Goal: Information Seeking & Learning: Understand process/instructions

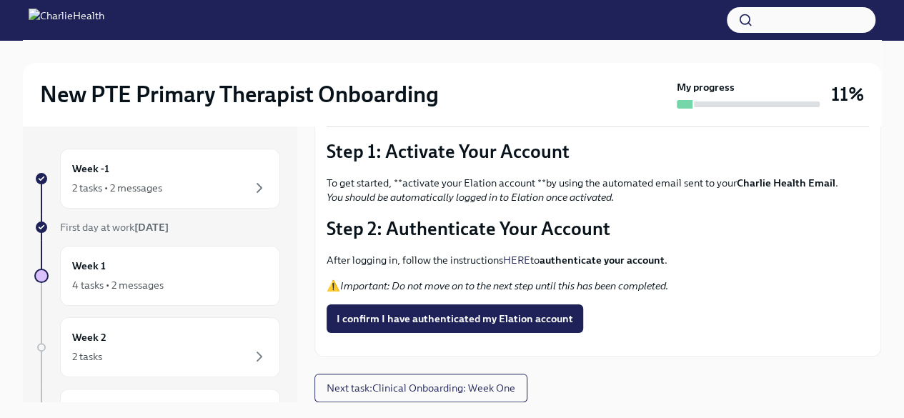
scroll to position [177, 0]
click at [511, 312] on span "I confirm I have authenticated my Elation account" at bounding box center [455, 319] width 237 height 14
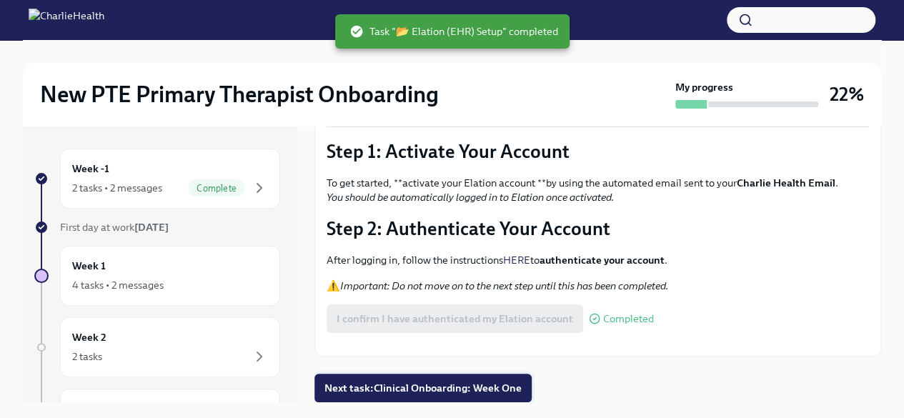
click at [449, 386] on span "Next task : Clinical Onboarding: Week One" at bounding box center [422, 388] width 197 height 14
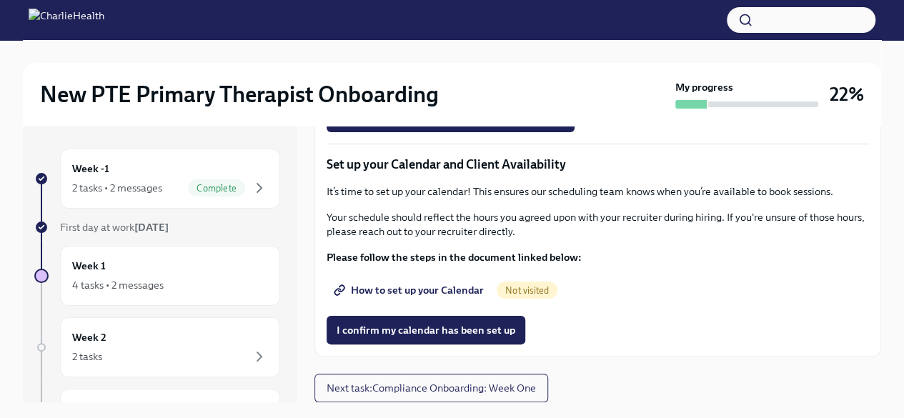
scroll to position [2031, 0]
click at [450, 289] on span "How to set up your Calendar" at bounding box center [410, 290] width 147 height 14
click at [449, 45] on span "Group Observation Instructions" at bounding box center [419, 38] width 164 height 14
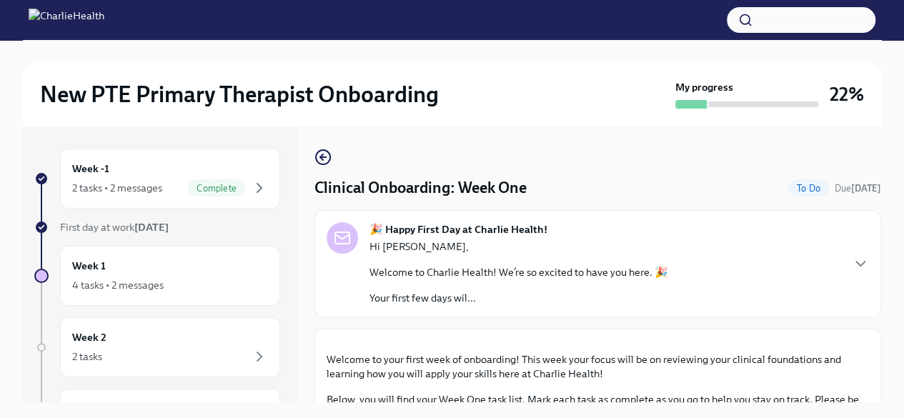
scroll to position [2031, 0]
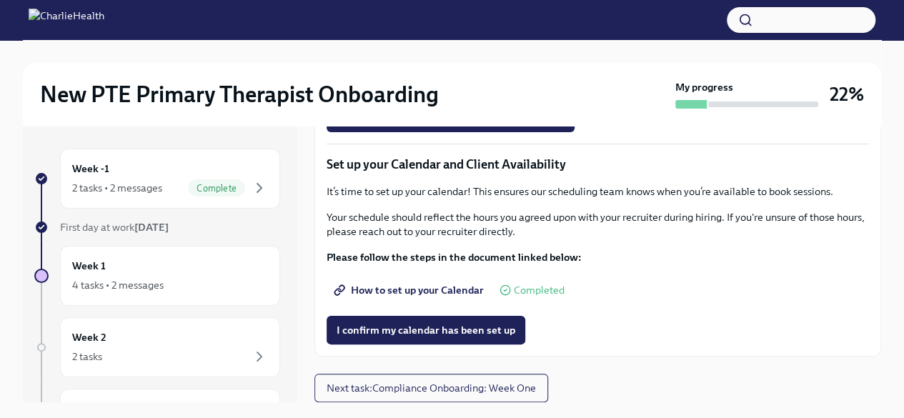
click at [409, 287] on span "How to set up your Calendar" at bounding box center [410, 290] width 147 height 14
